Goal: Transaction & Acquisition: Purchase product/service

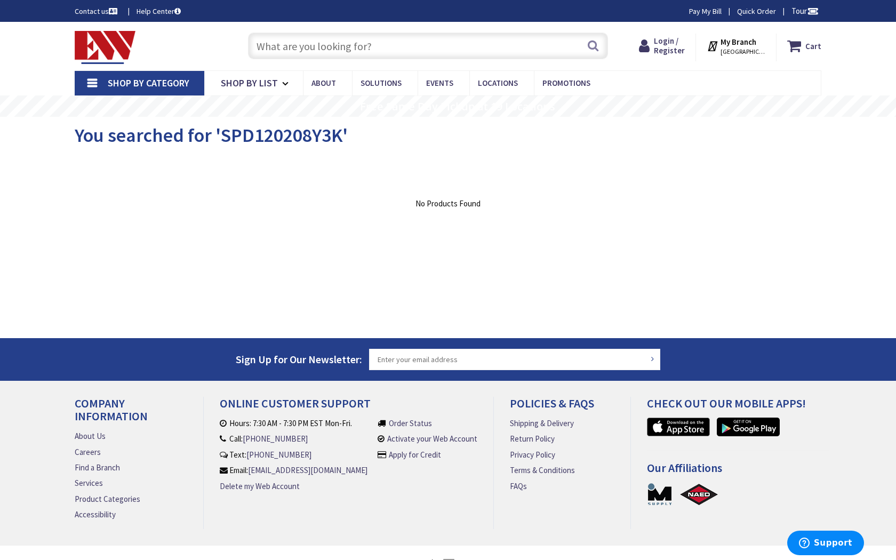
type input "[DEMOGRAPHIC_DATA][GEOGRAPHIC_DATA], [GEOGRAPHIC_DATA]"
